Goal: Transaction & Acquisition: Download file/media

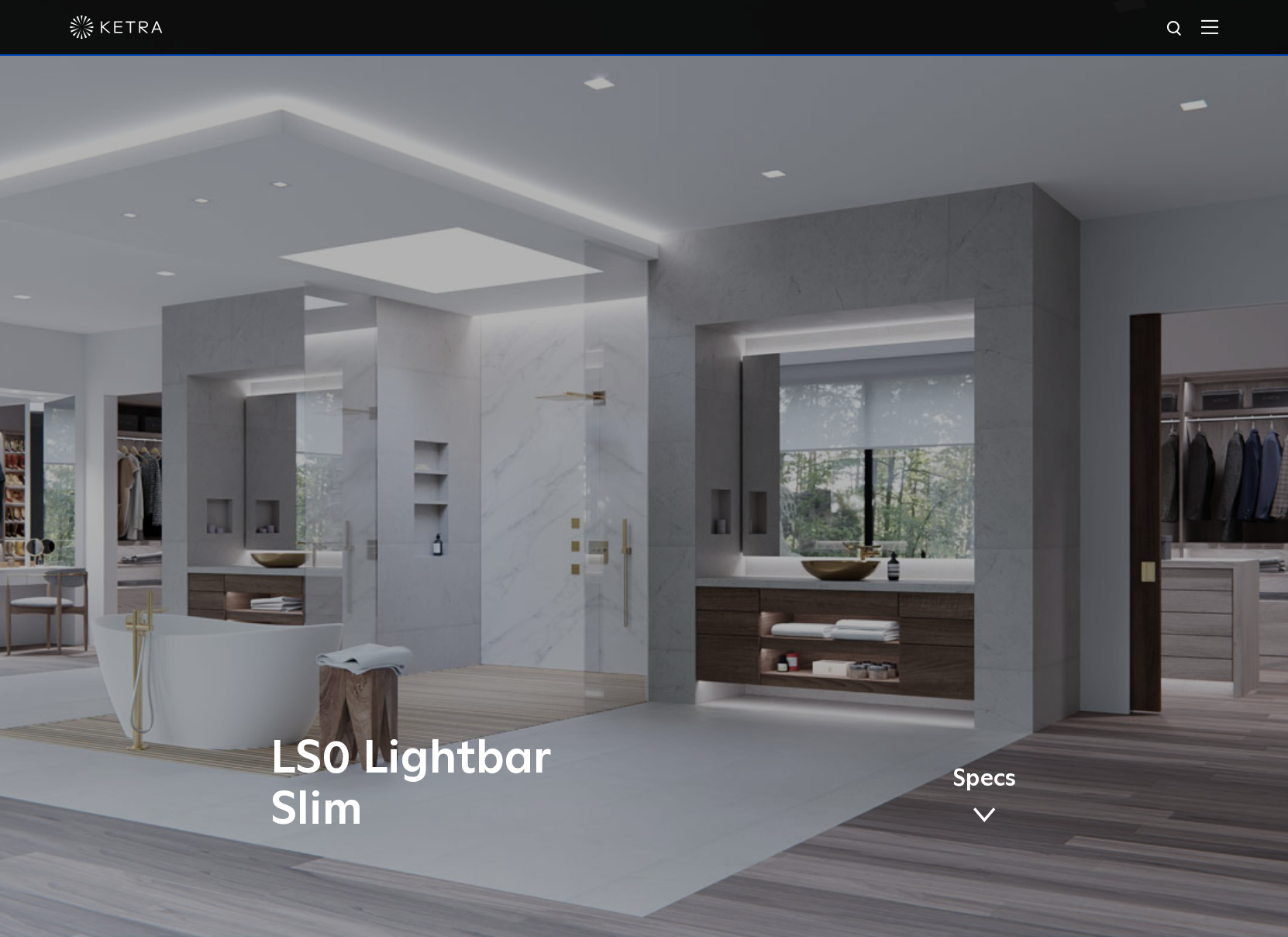
click at [1217, 34] on img at bounding box center [1210, 27] width 17 height 15
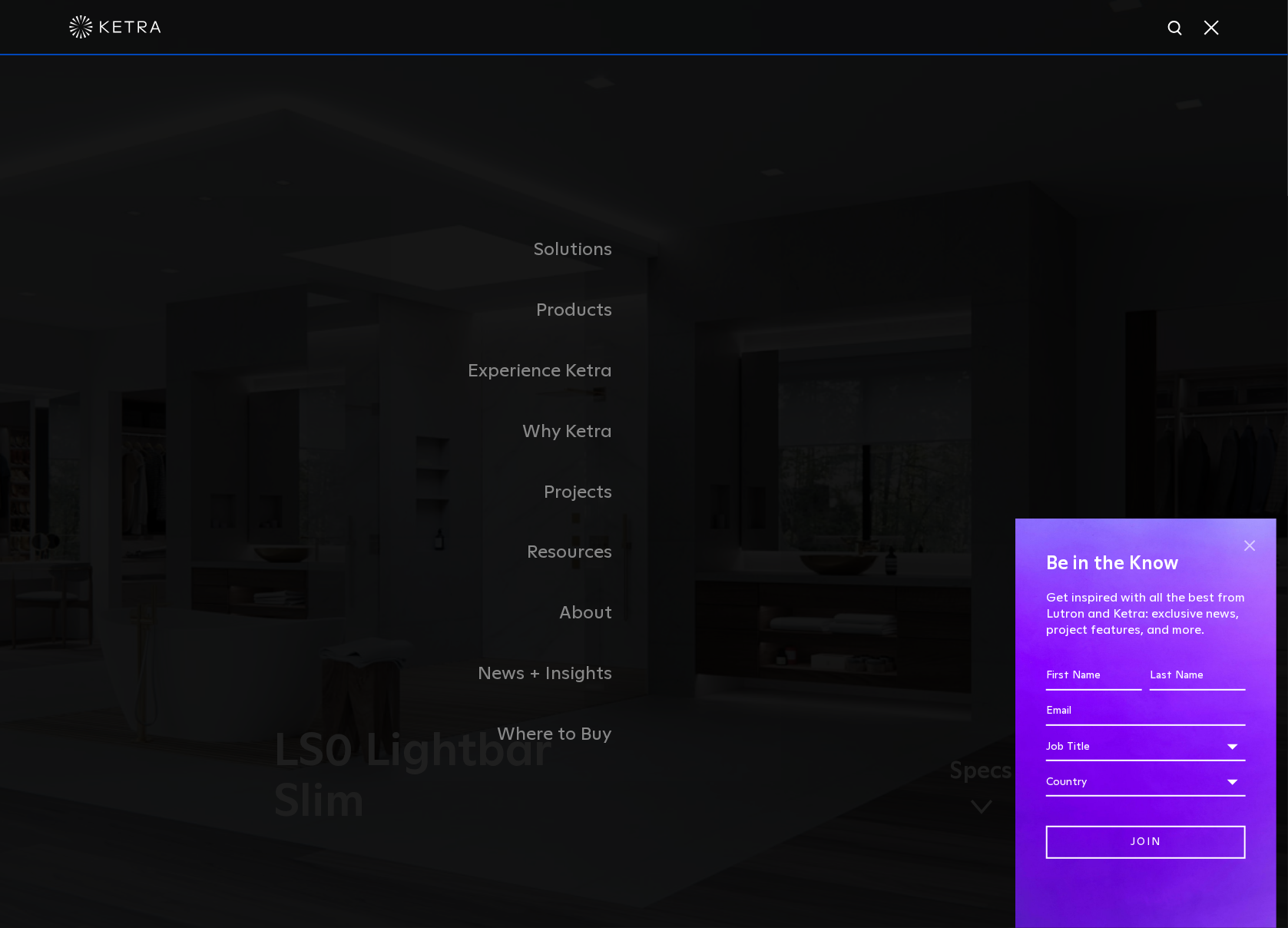
click at [1242, 545] on span at bounding box center [1249, 545] width 23 height 23
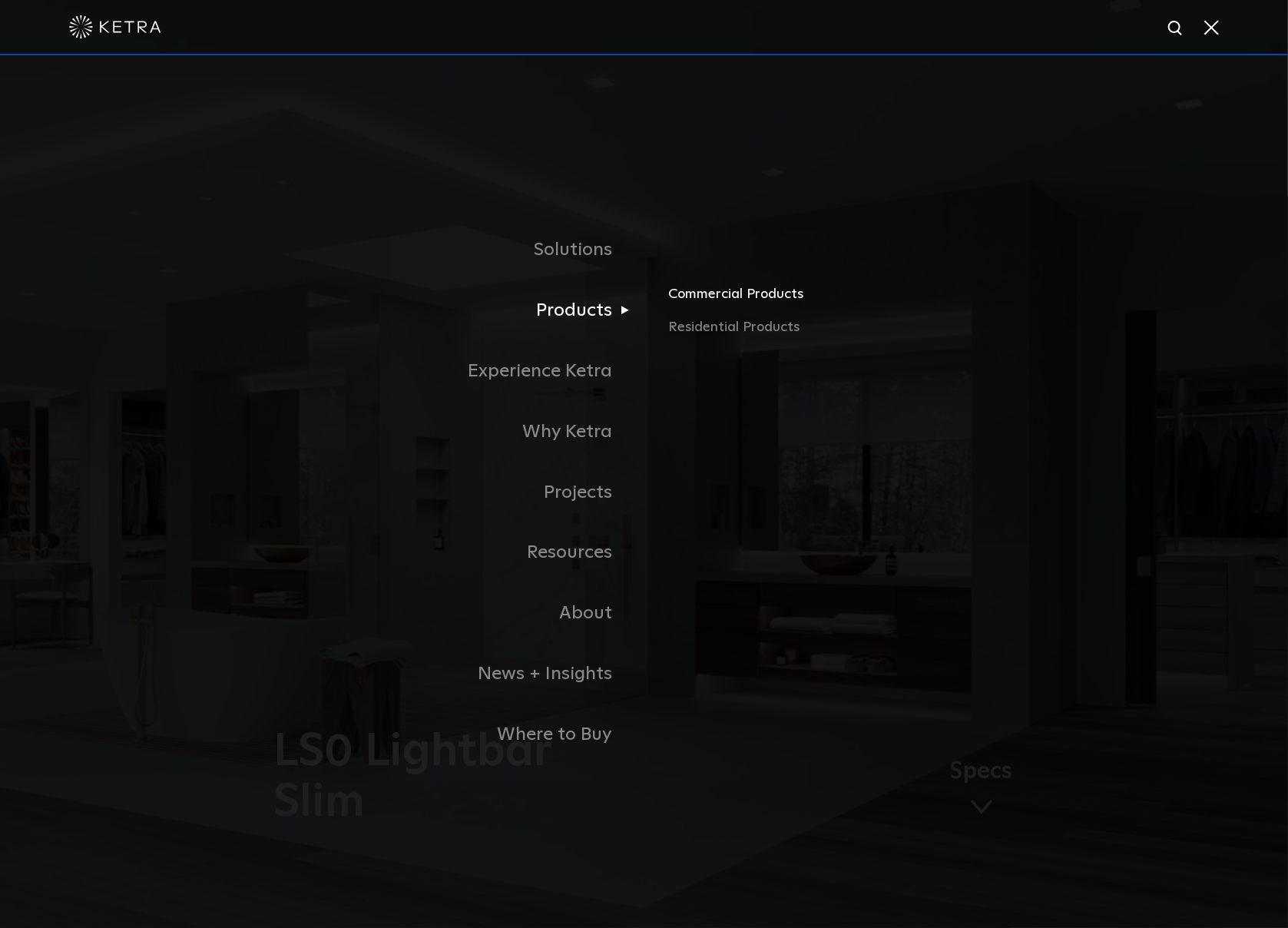
click at [757, 305] on link "Commercial Products" at bounding box center [847, 299] width 359 height 34
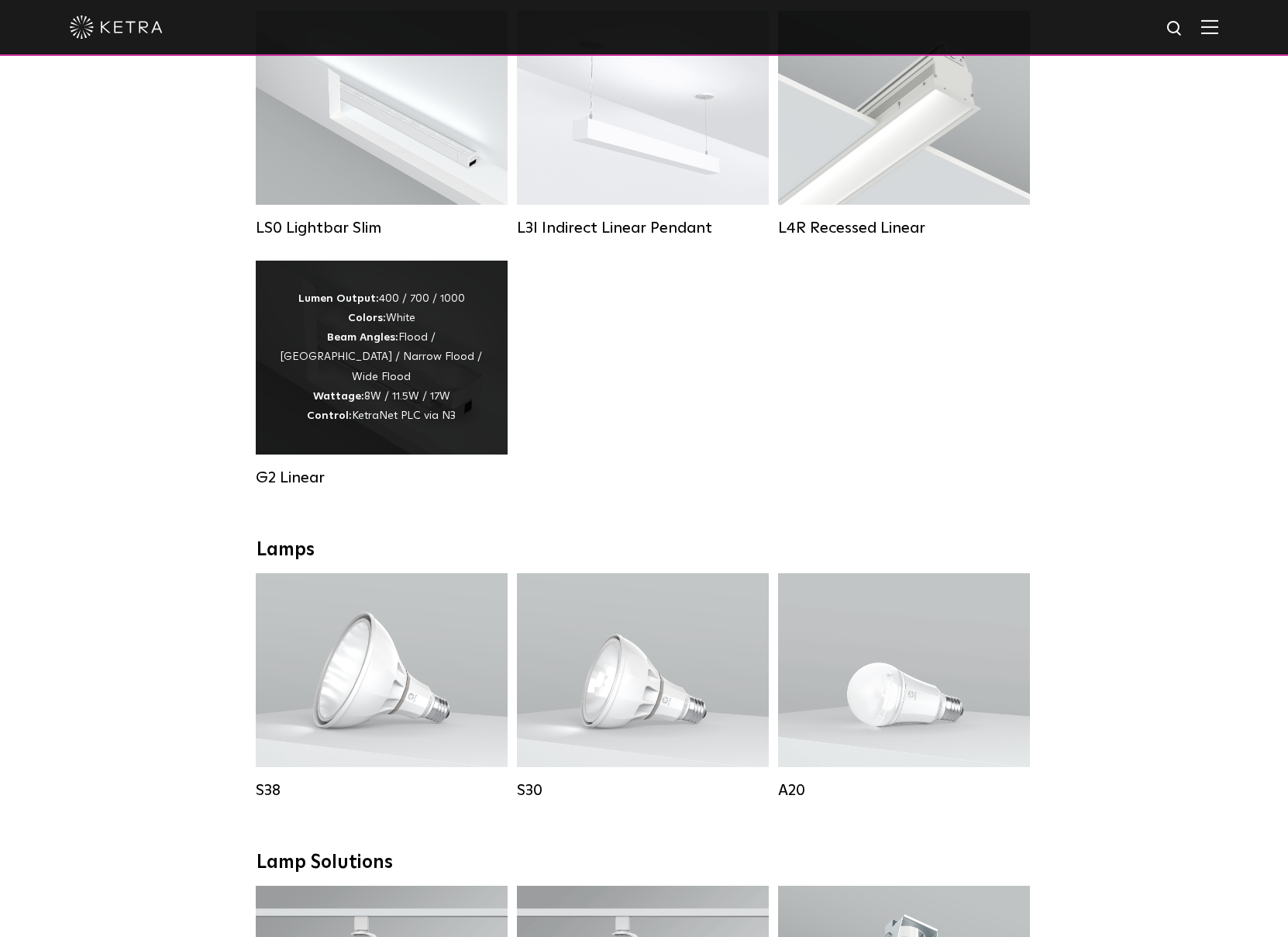
scroll to position [258, 0]
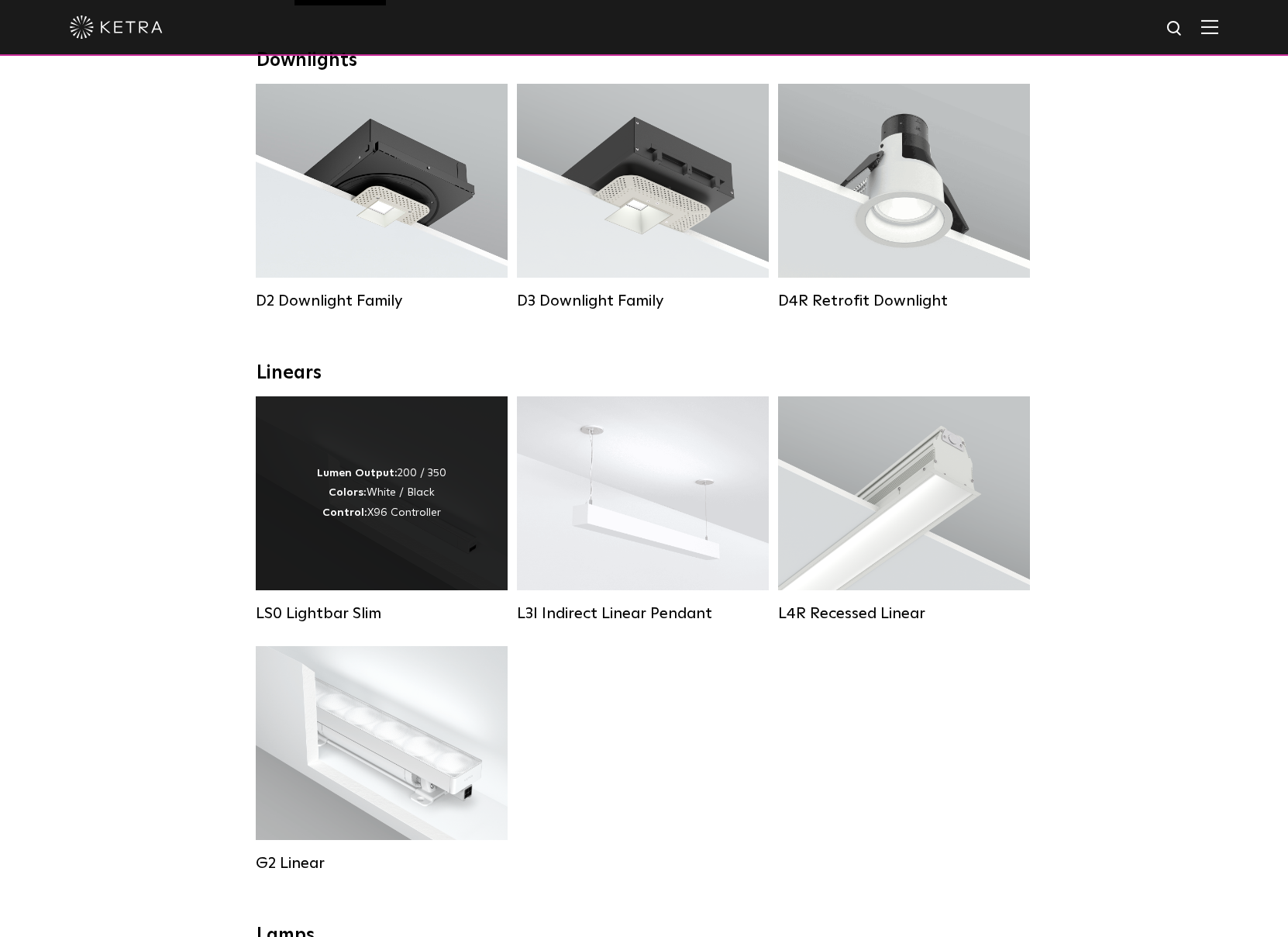
click at [416, 467] on div "Lumen Output: 200 / 350 Colors: White / Black Control: X96 Controller" at bounding box center [382, 493] width 252 height 194
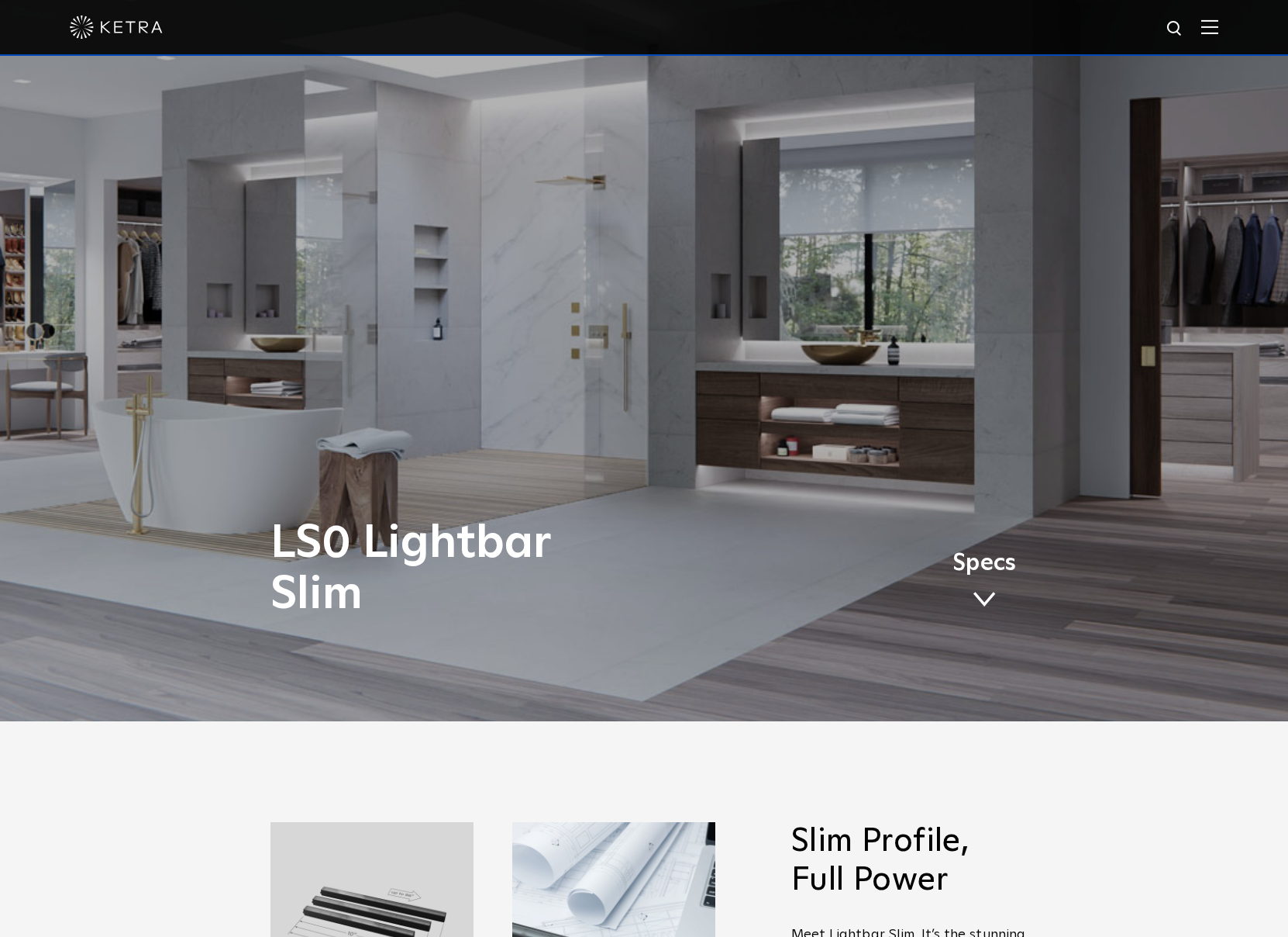
scroll to position [516, 0]
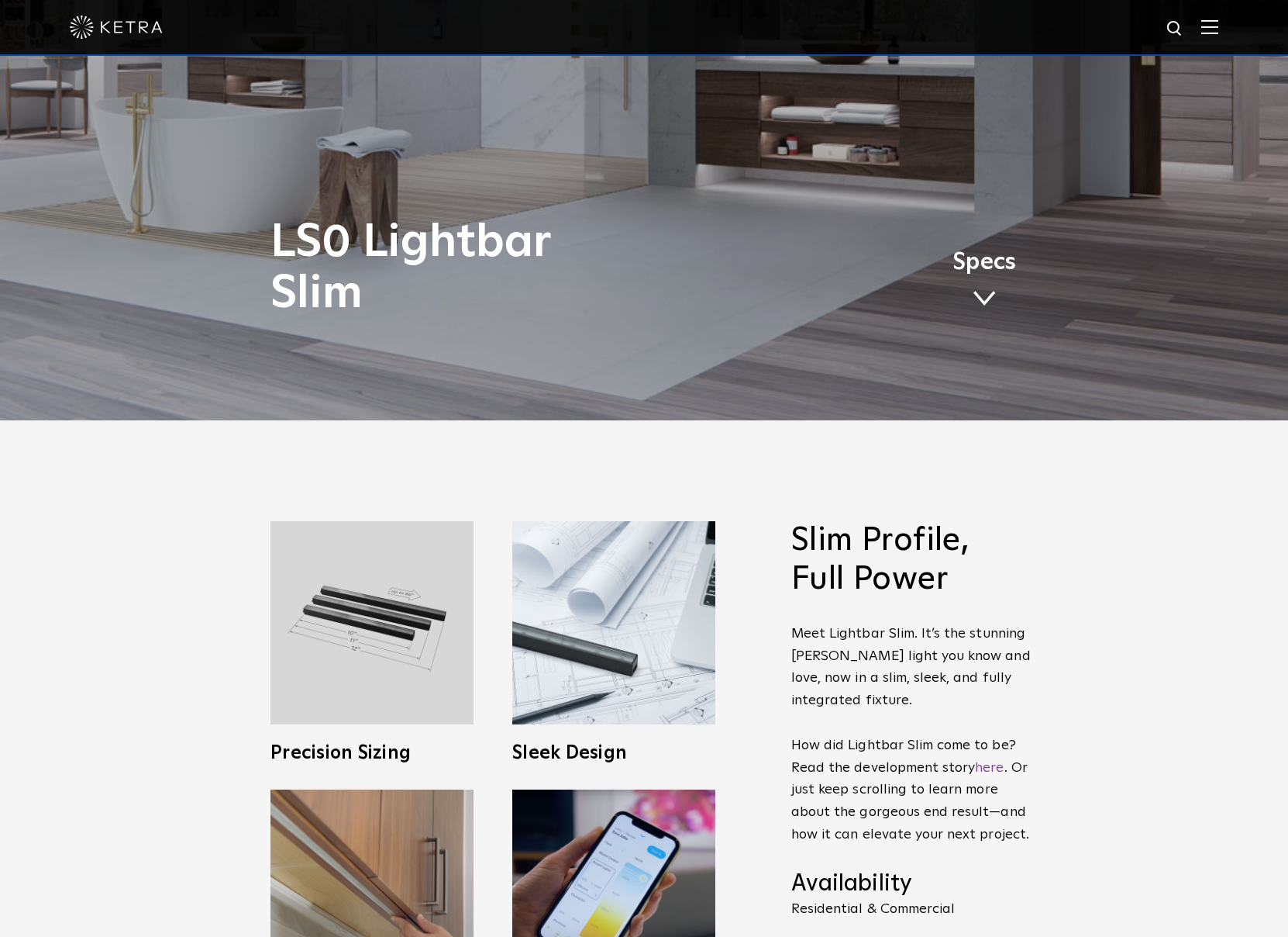
click at [974, 271] on link "Specs" at bounding box center [984, 281] width 64 height 60
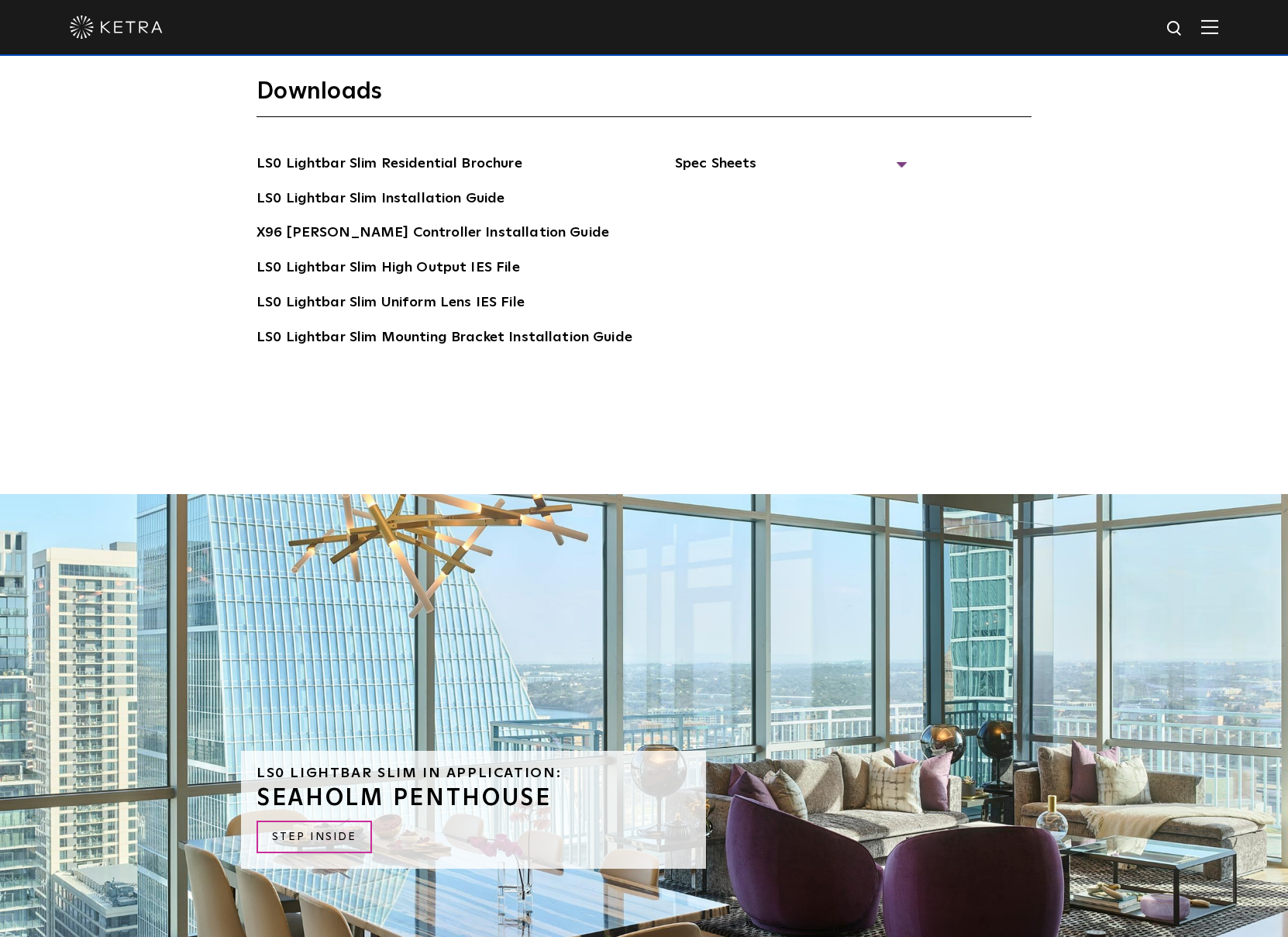
scroll to position [3851, 0]
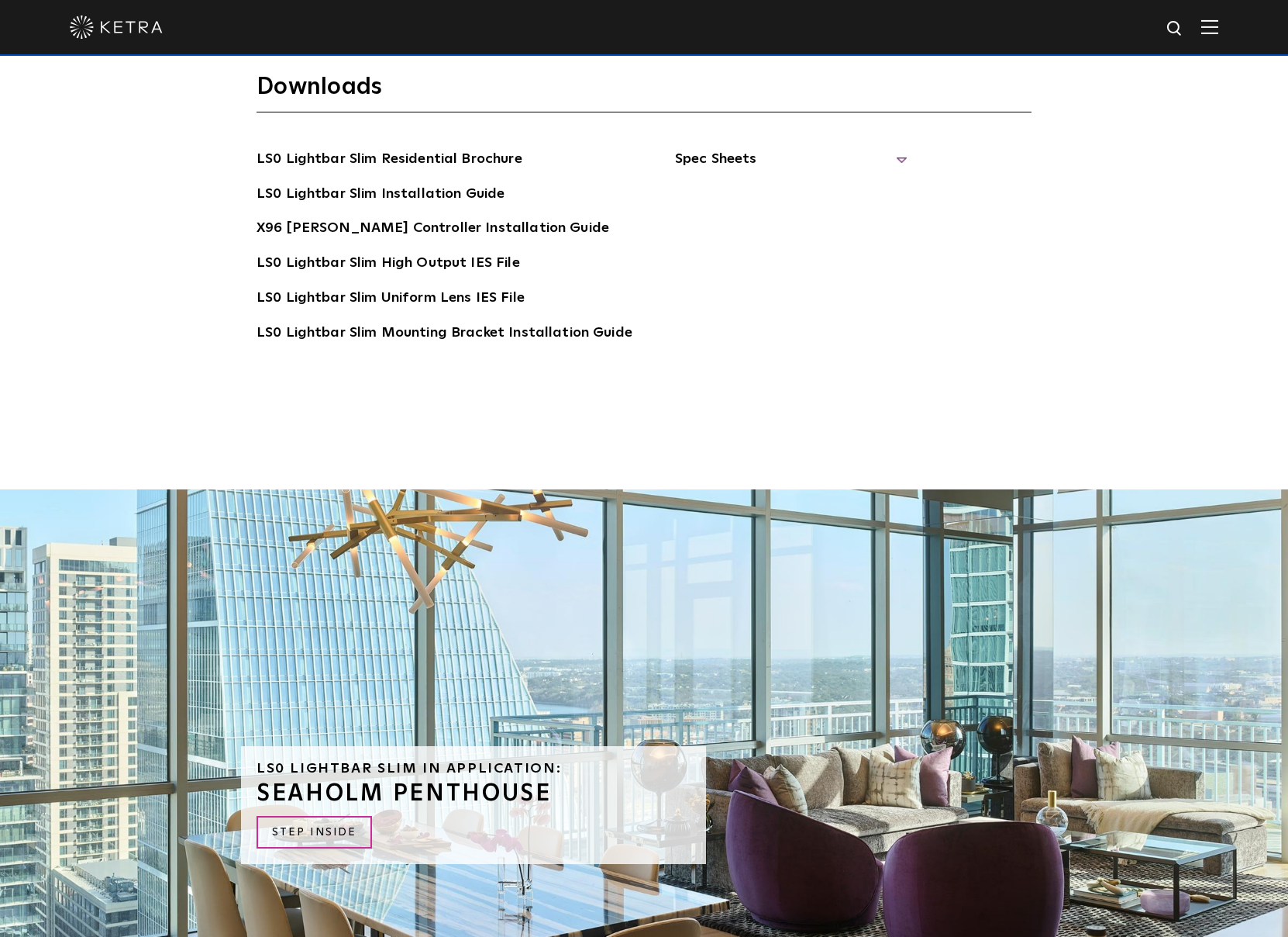
click at [718, 148] on span "Spec Sheets" at bounding box center [791, 165] width 233 height 34
click at [728, 182] on link "LS0 Lightbar Slim Spec Sheet" at bounding box center [794, 195] width 200 height 25
